Goal: Check status: Check status

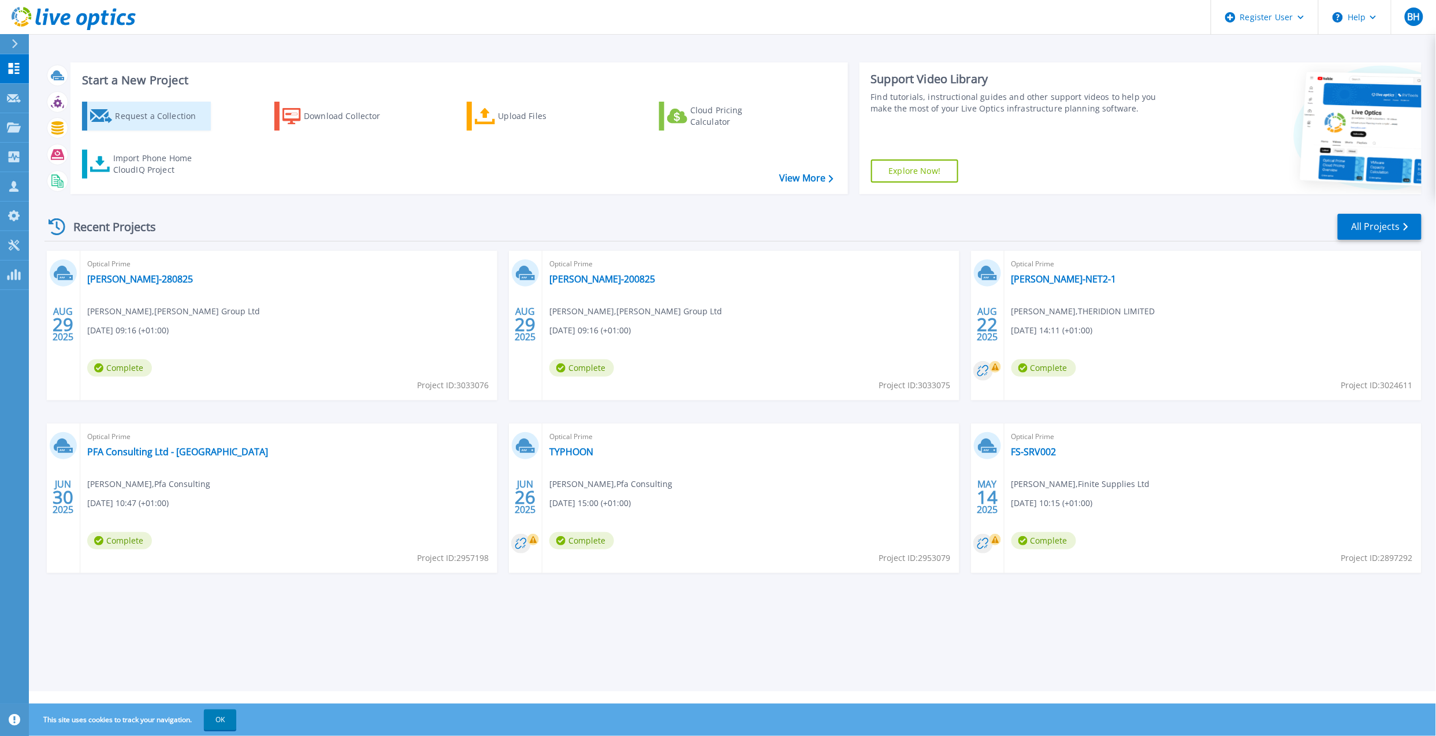
click at [173, 114] on div "Request a Collection" at bounding box center [161, 116] width 92 height 23
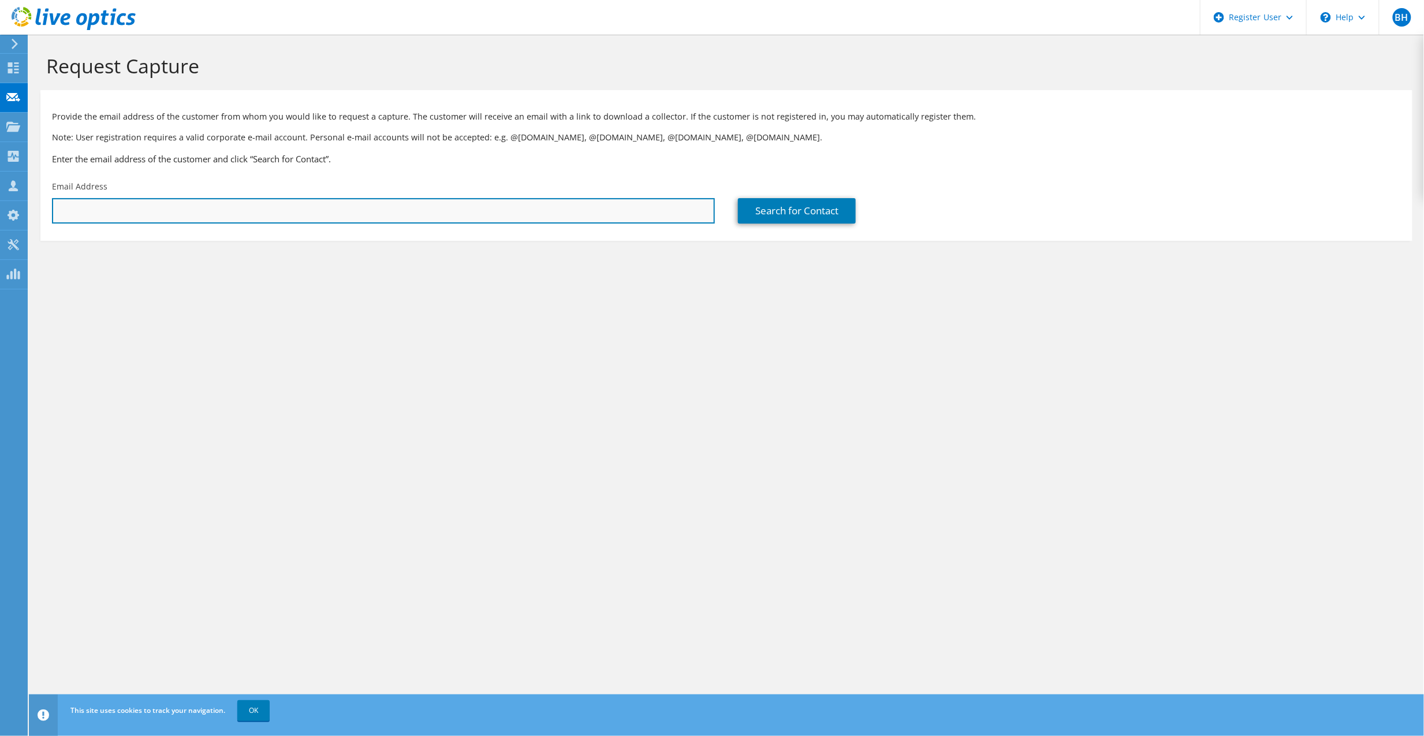
click at [247, 218] on input "text" at bounding box center [383, 210] width 663 height 25
click at [675, 203] on input "text" at bounding box center [383, 210] width 663 height 25
paste input "3032605"
type input "3032605"
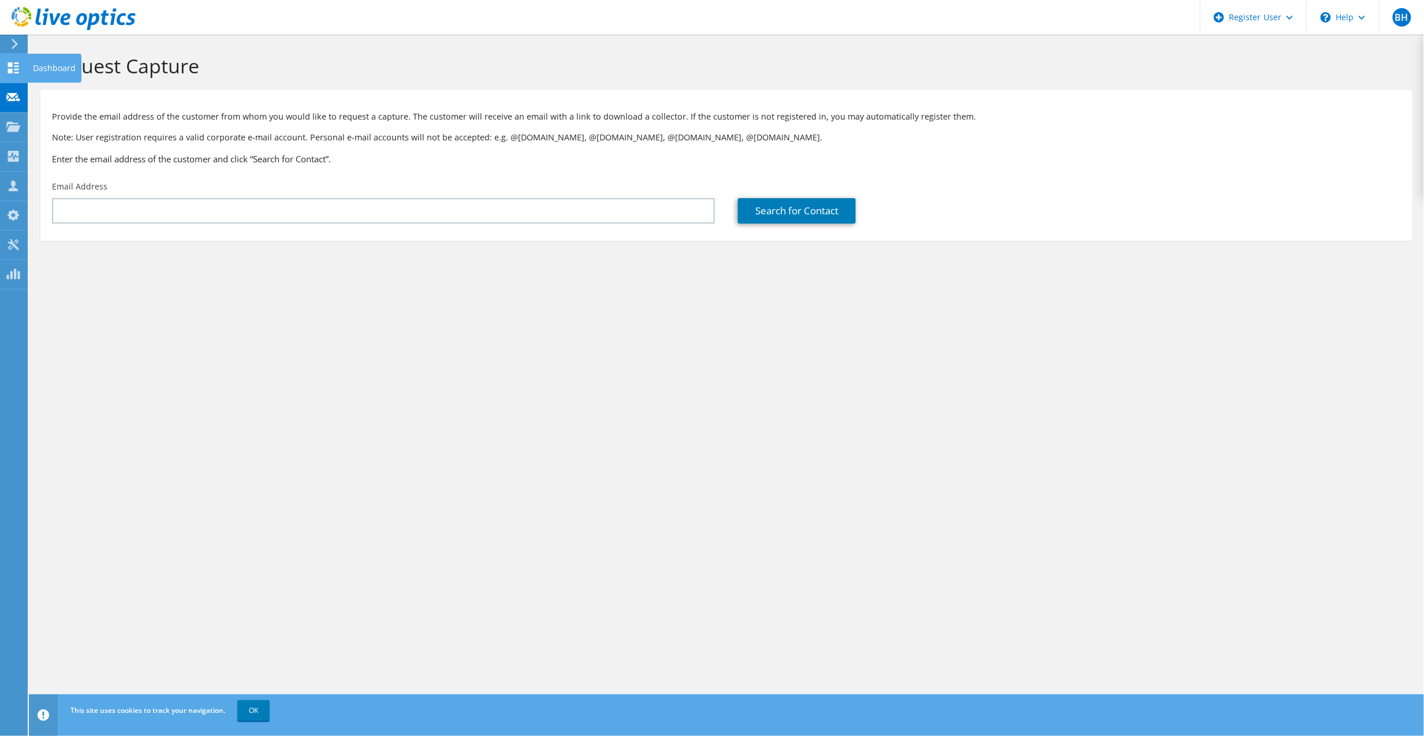
click at [15, 67] on icon at bounding box center [13, 67] width 14 height 11
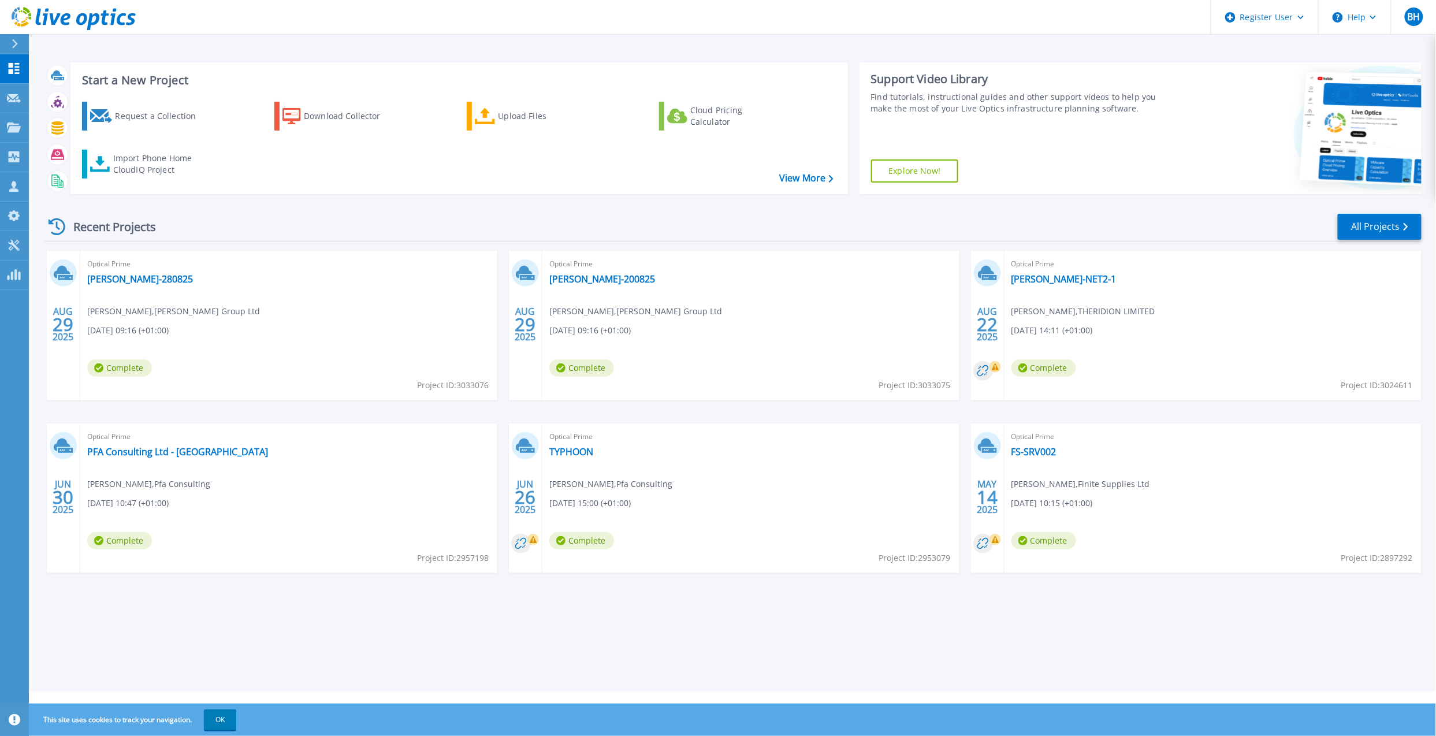
click at [620, 209] on div "Recent Projects All Projects AUG 29 2025 Optical Prime Thurston-280825 Janet In…" at bounding box center [732, 404] width 1377 height 402
click at [3, 135] on link "Projects Projects" at bounding box center [14, 127] width 29 height 29
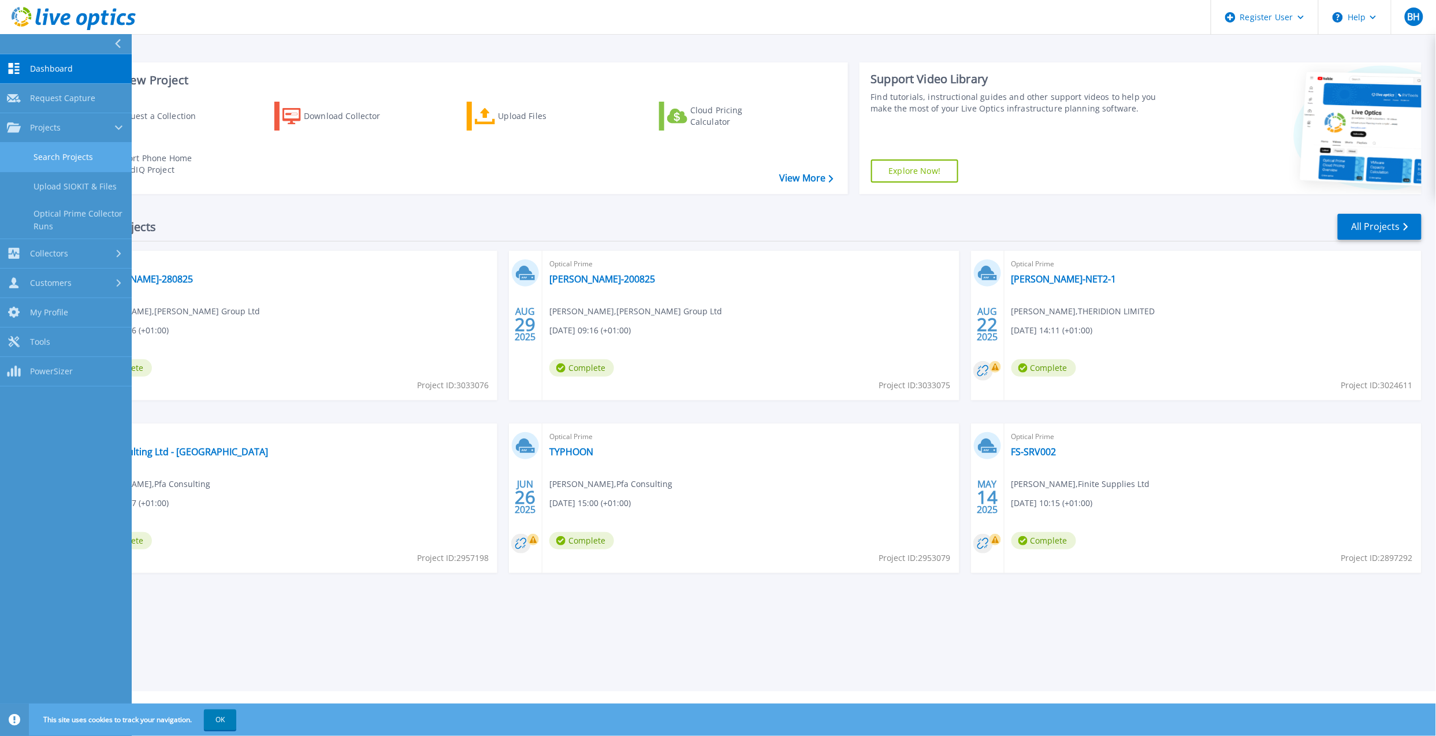
click at [77, 156] on link "Search Projects" at bounding box center [66, 157] width 132 height 29
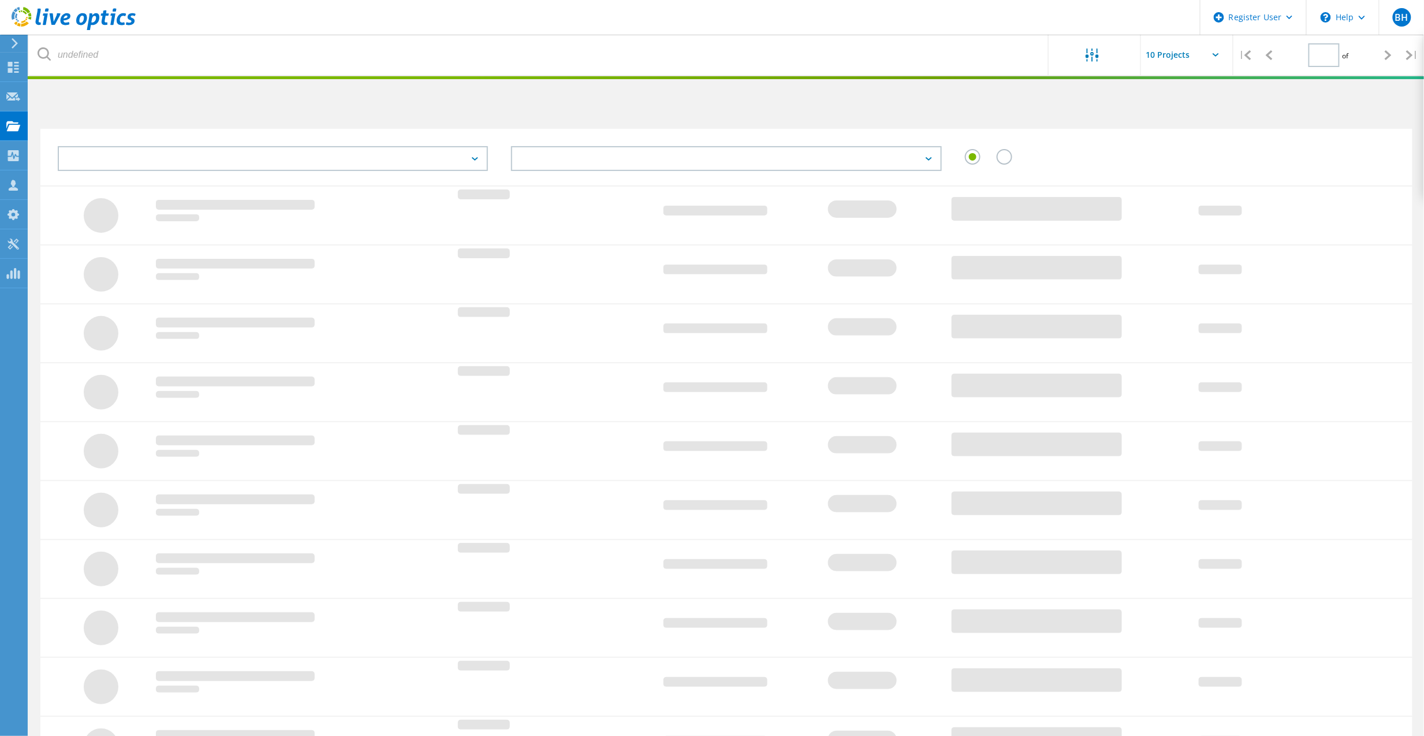
type input "1"
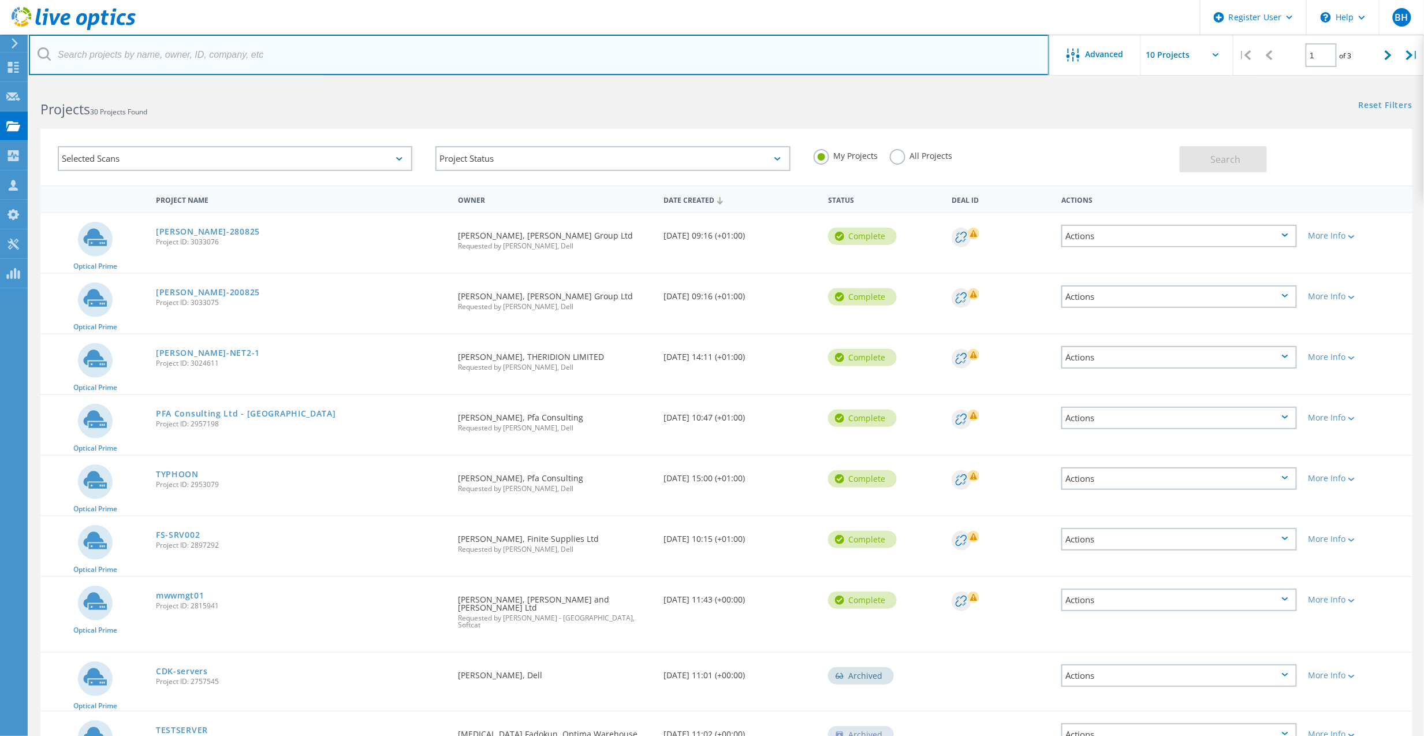
click at [426, 53] on input "text" at bounding box center [539, 55] width 1021 height 40
paste input "3032605"
type input "3032605"
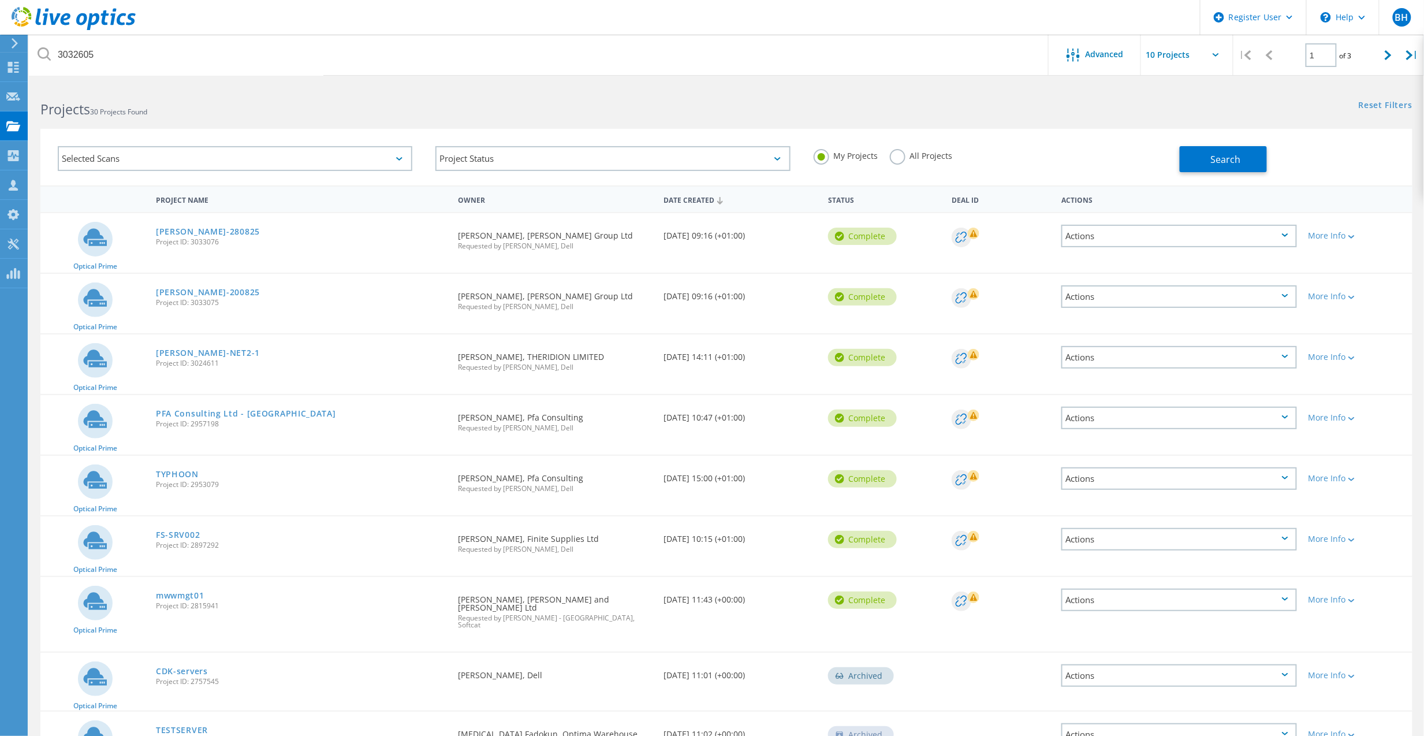
click at [892, 158] on label "All Projects" at bounding box center [921, 154] width 63 height 11
click at [0, 0] on input "All Projects" at bounding box center [0, 0] width 0 height 0
click at [1252, 161] on button "Search" at bounding box center [1223, 159] width 87 height 26
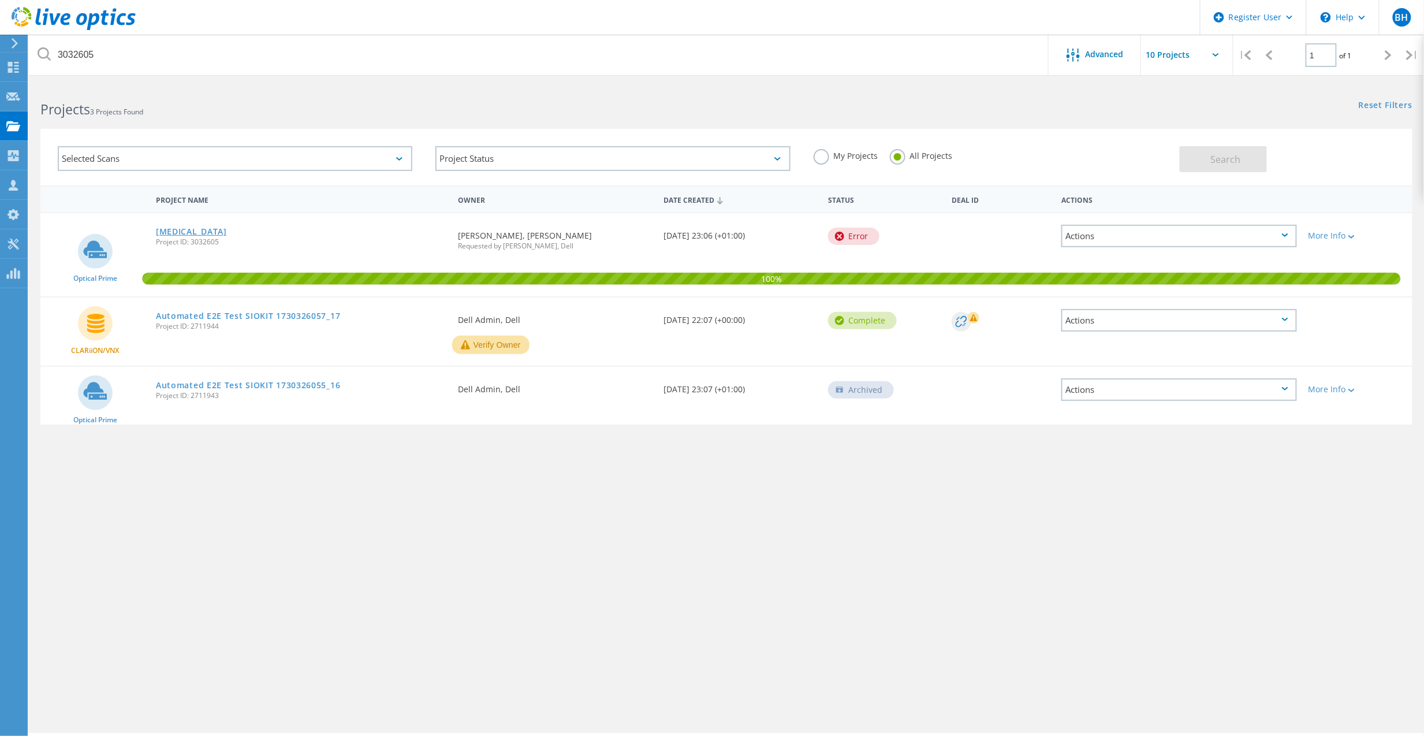
click at [174, 229] on link "[MEDICAL_DATA]" at bounding box center [191, 232] width 71 height 8
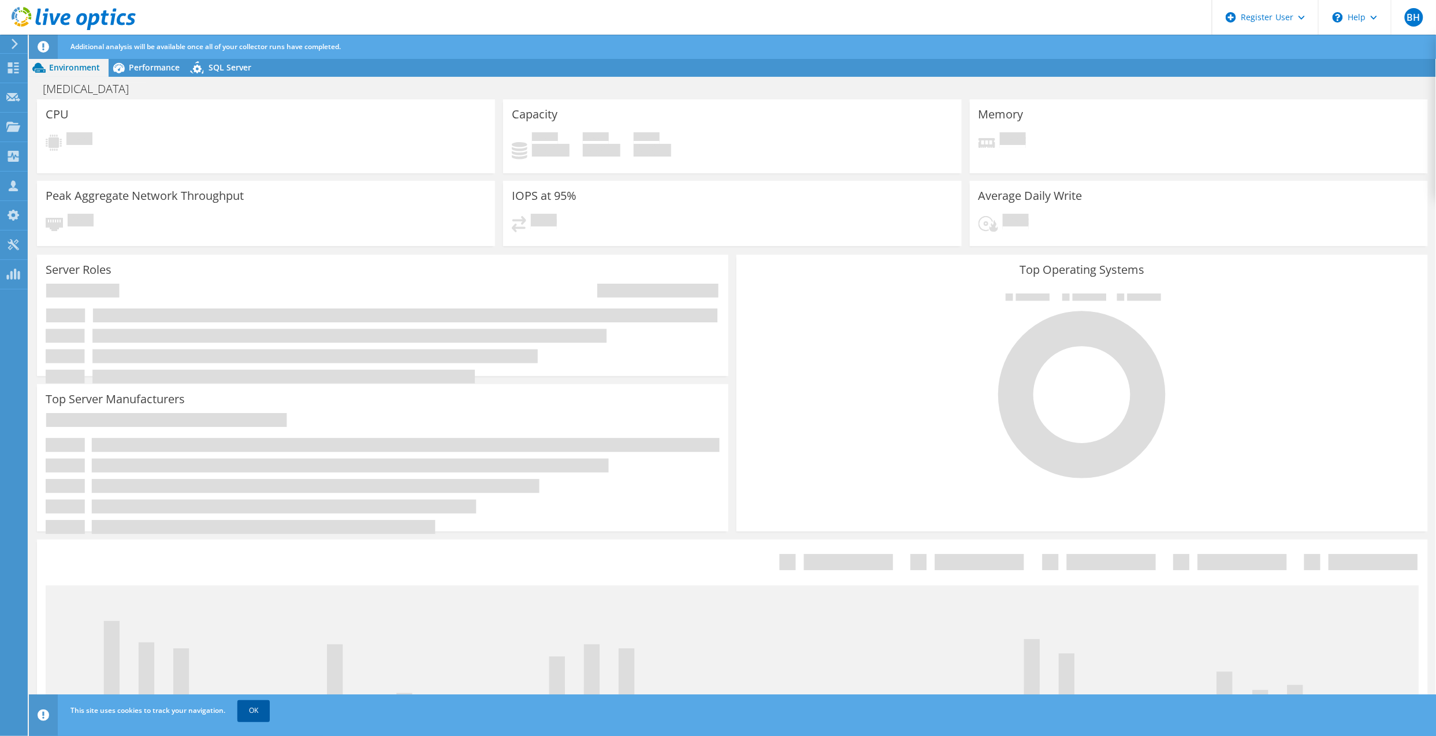
click at [255, 713] on link "OK" at bounding box center [253, 710] width 32 height 21
